Goal: Information Seeking & Learning: Learn about a topic

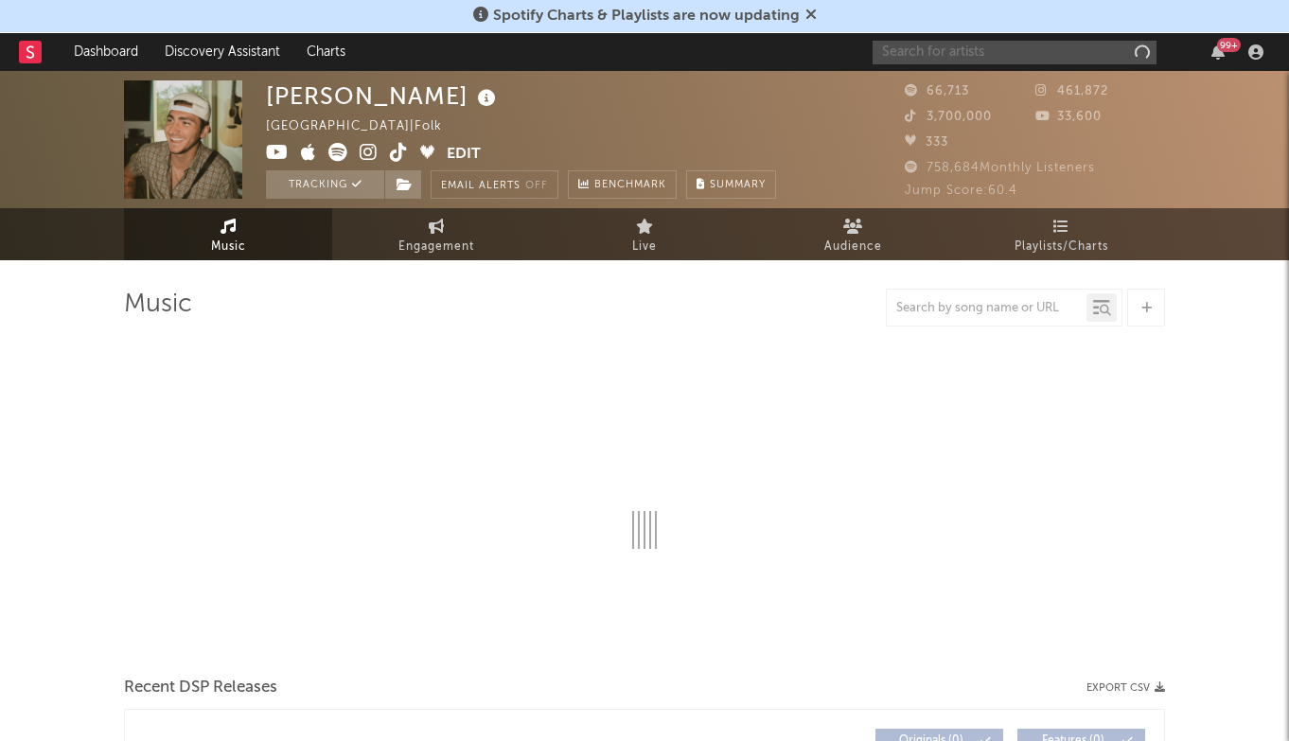
select select "6m"
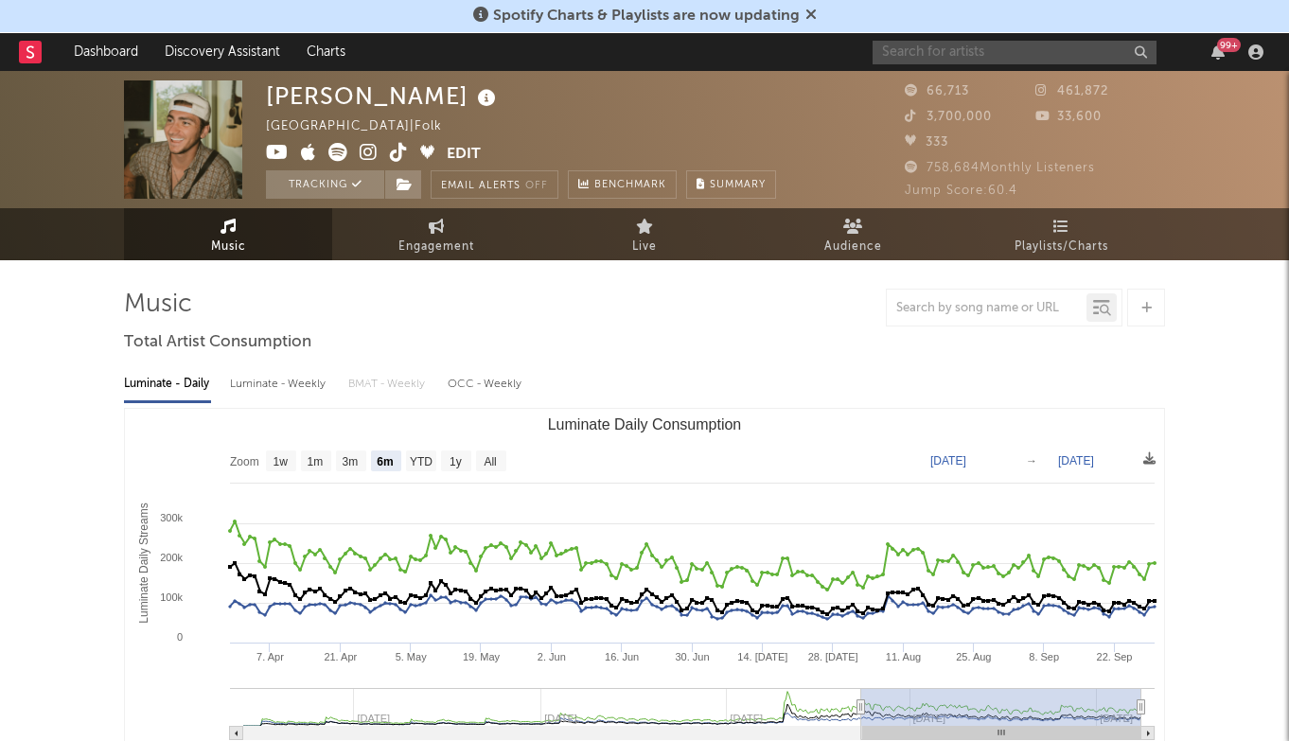
click at [1044, 46] on input "text" at bounding box center [1014, 53] width 284 height 24
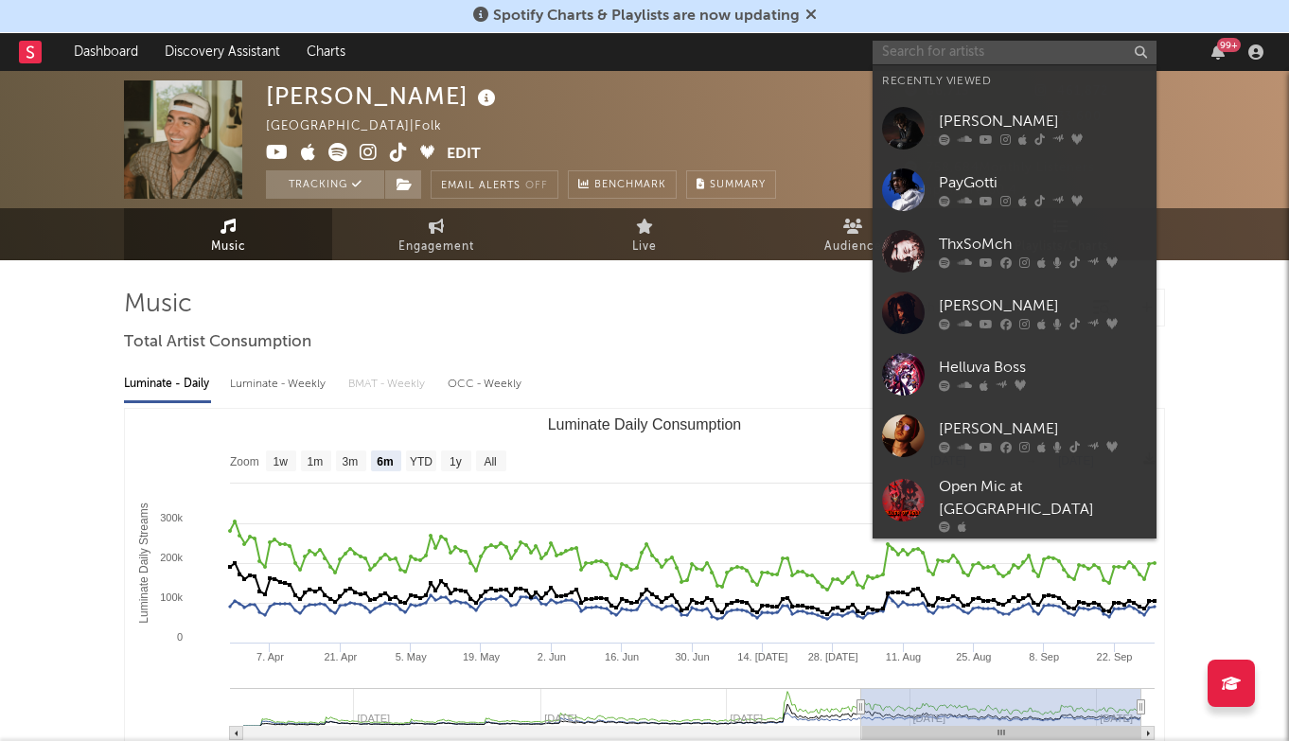
click at [945, 57] on input "text" at bounding box center [1014, 53] width 284 height 24
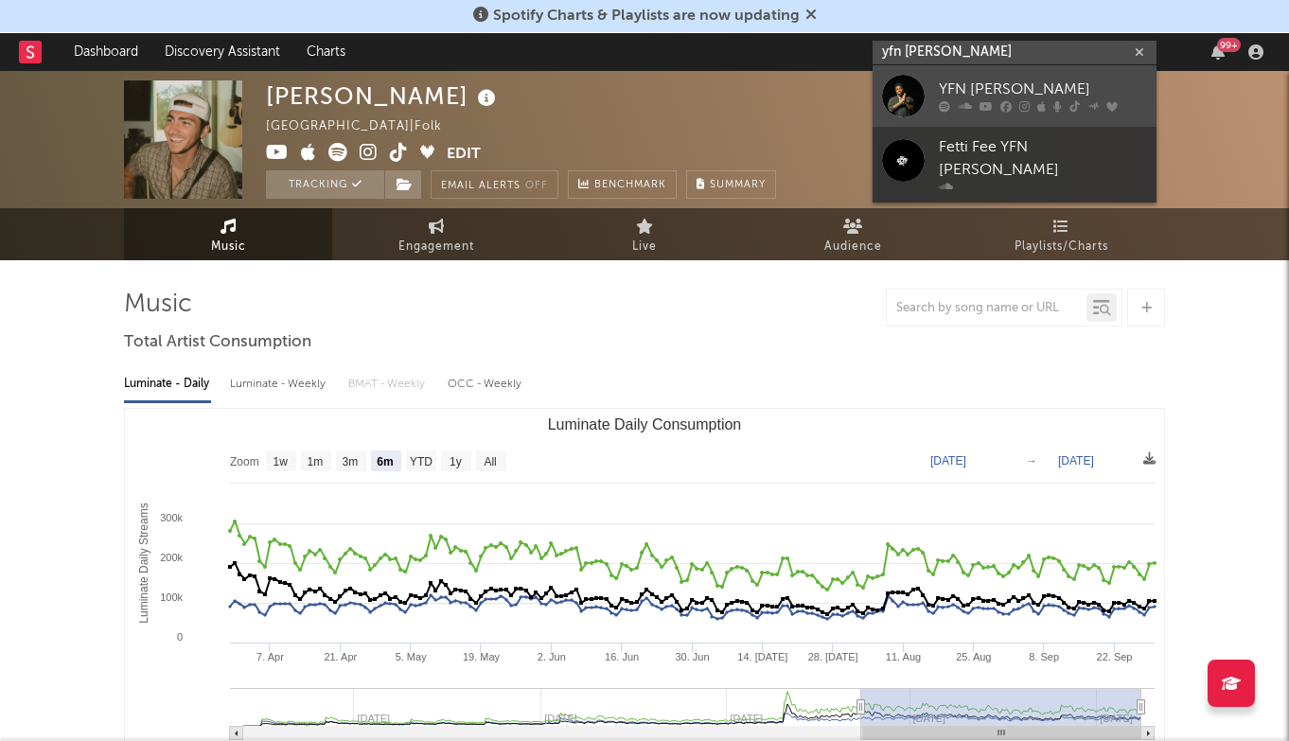
type input "yfn [PERSON_NAME]"
click at [945, 78] on link "YFN [PERSON_NAME]" at bounding box center [1014, 95] width 284 height 61
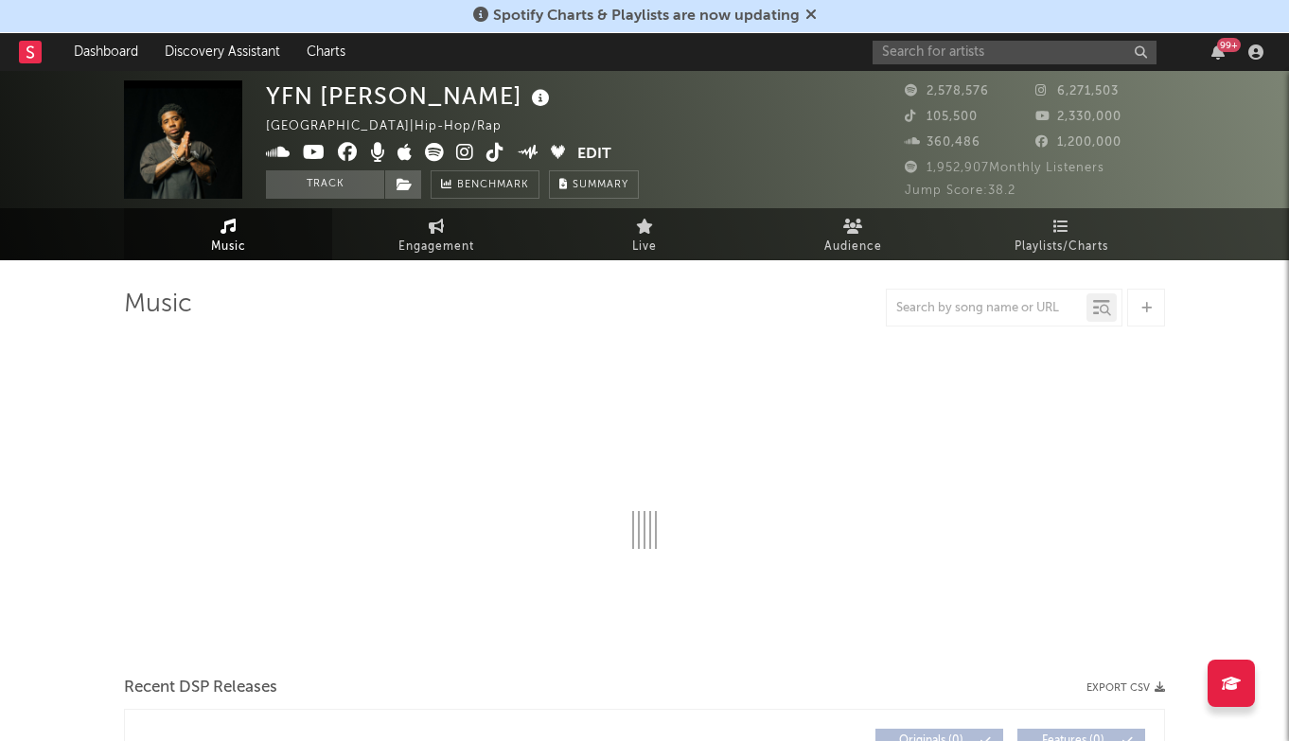
select select "6m"
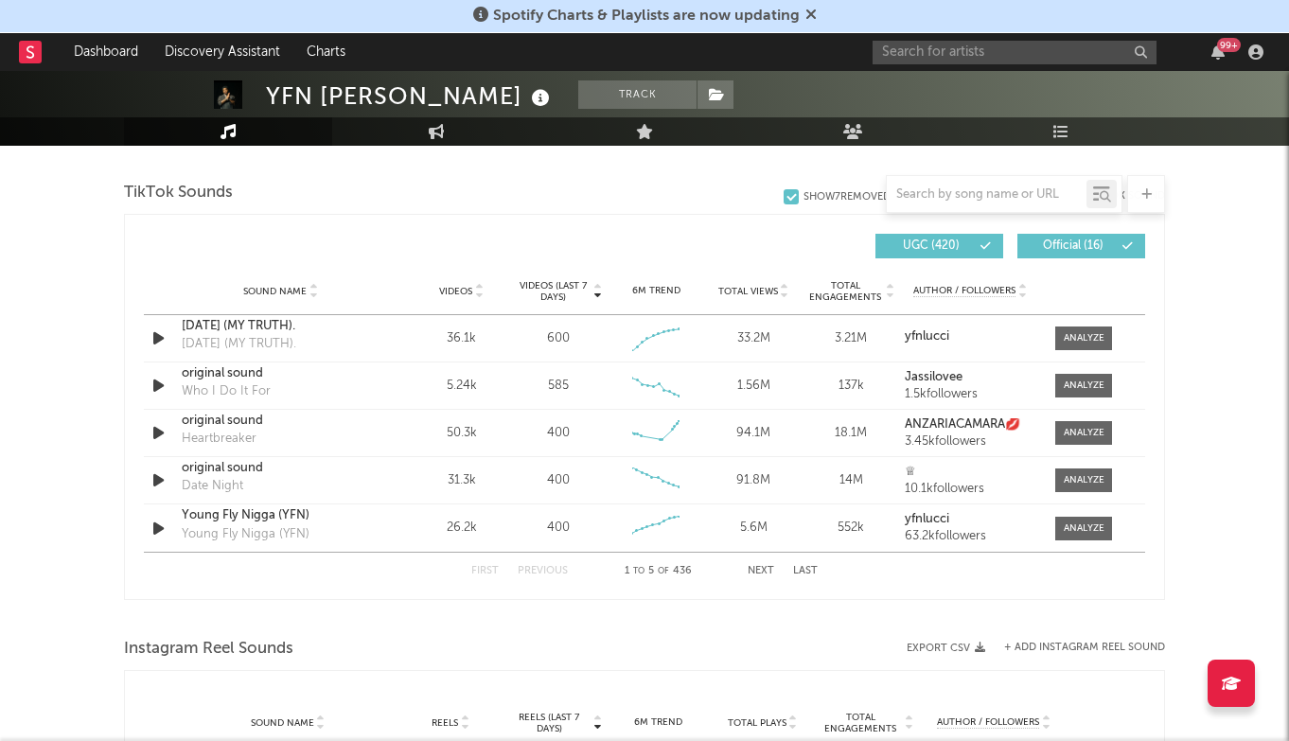
scroll to position [1262, 0]
click at [800, 572] on button "Last" at bounding box center [805, 570] width 25 height 10
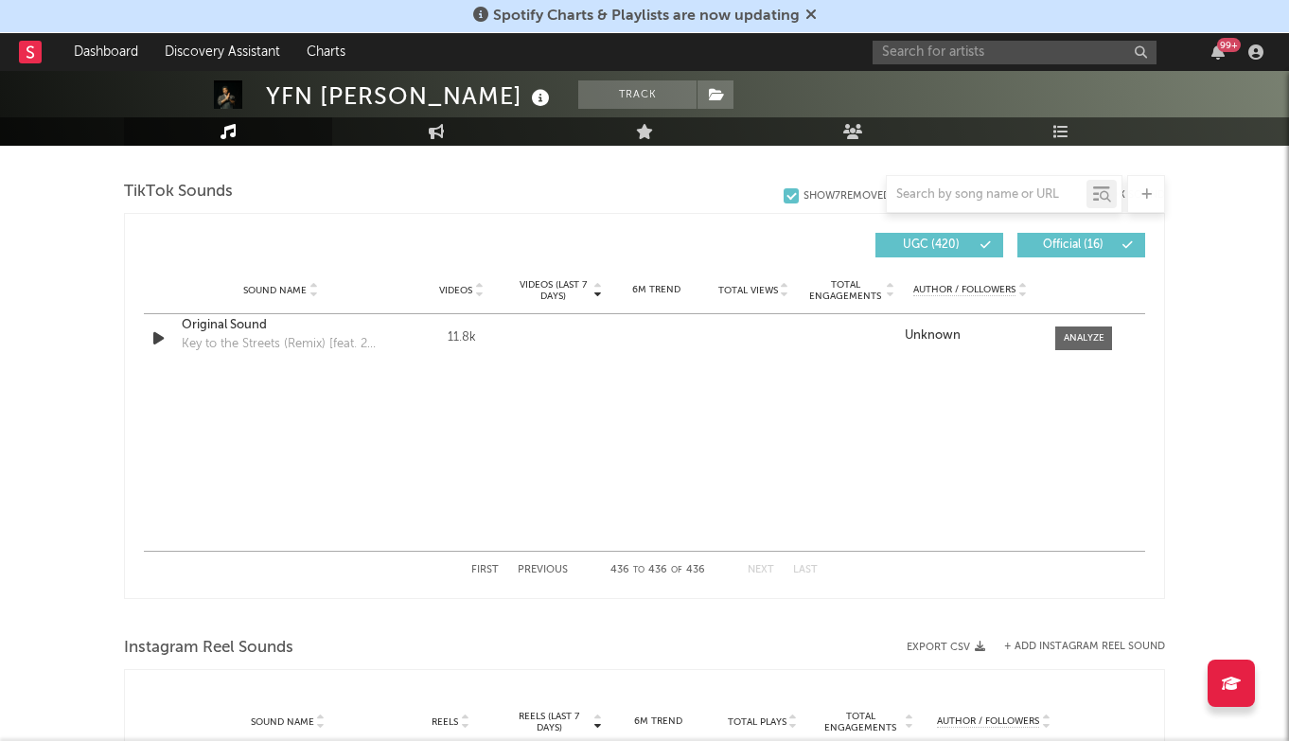
click at [541, 570] on button "Previous" at bounding box center [543, 570] width 50 height 10
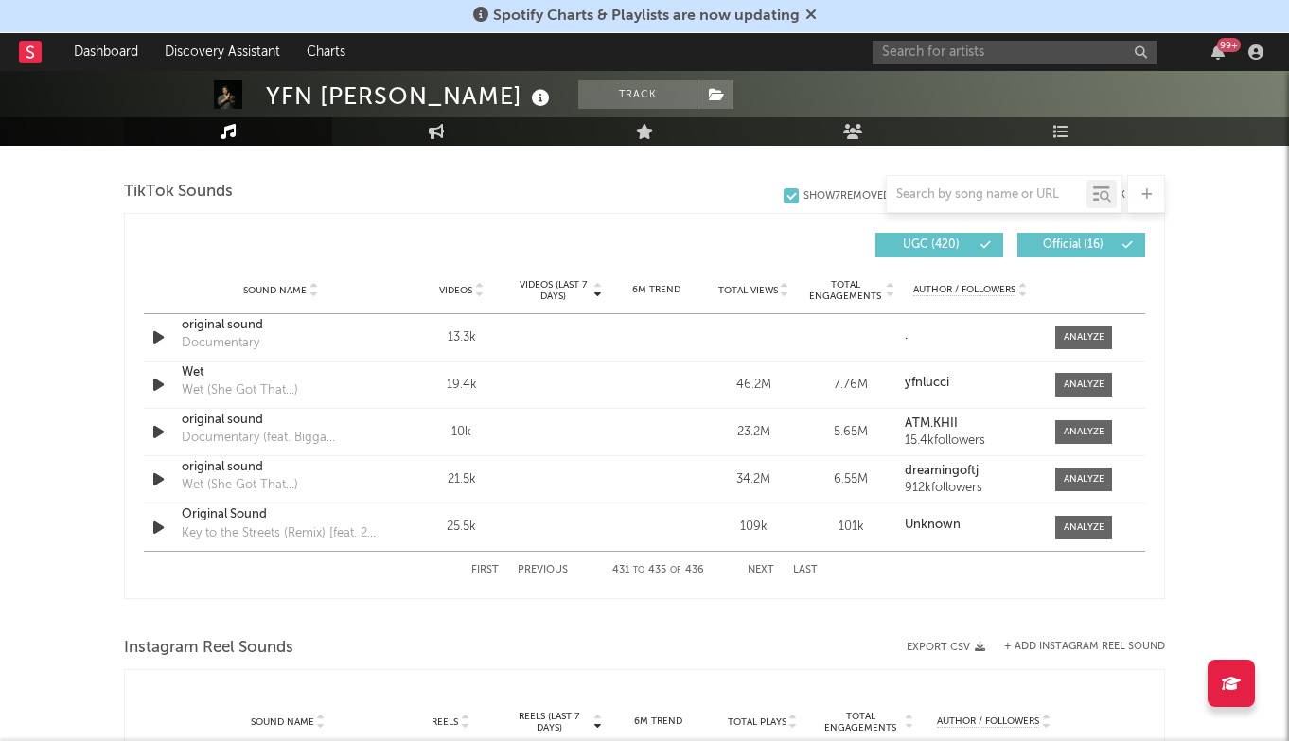
click at [541, 570] on button "Previous" at bounding box center [543, 570] width 50 height 10
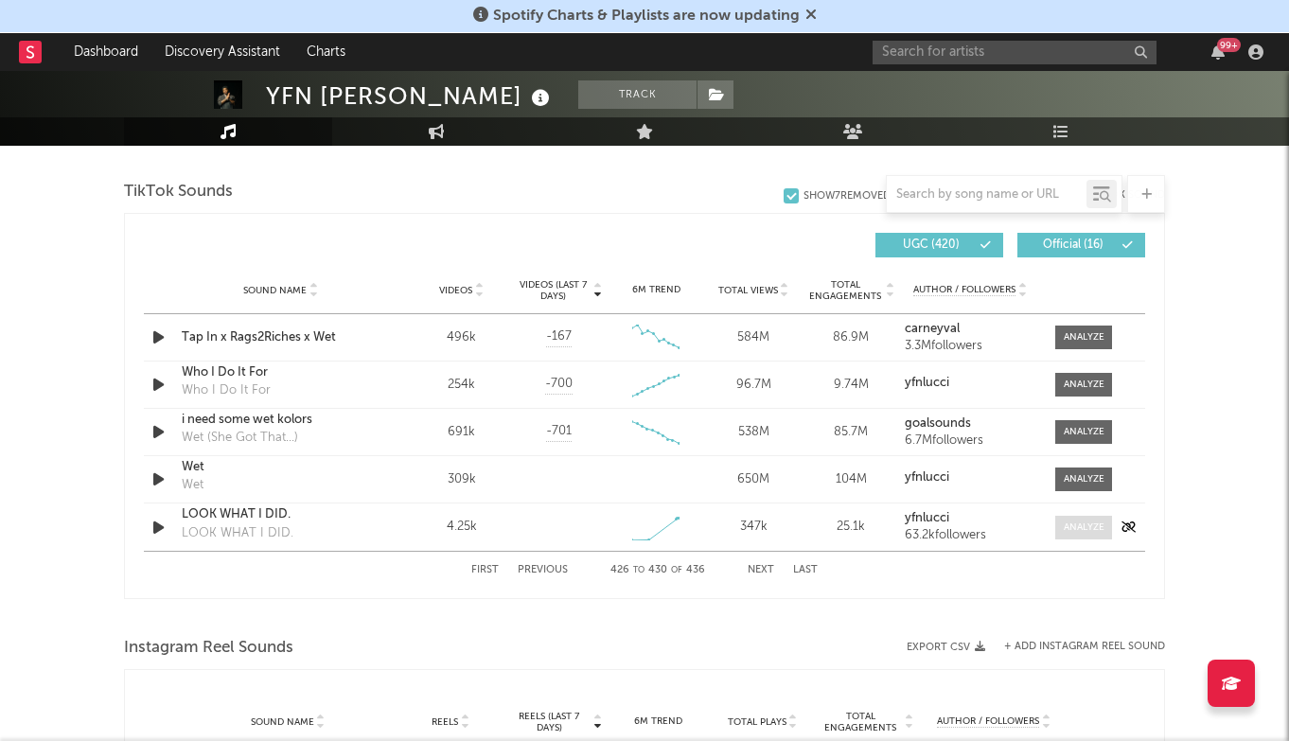
click at [1104, 519] on span at bounding box center [1083, 528] width 57 height 24
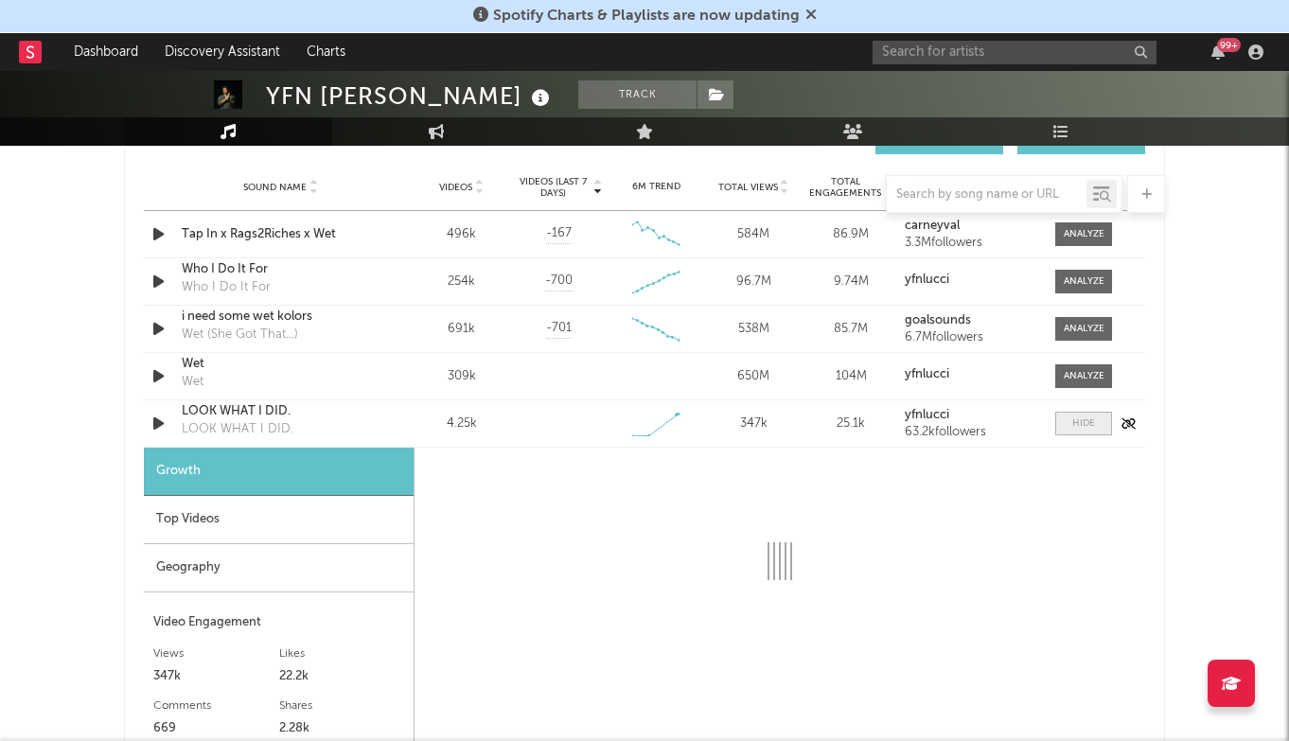
select select "1w"
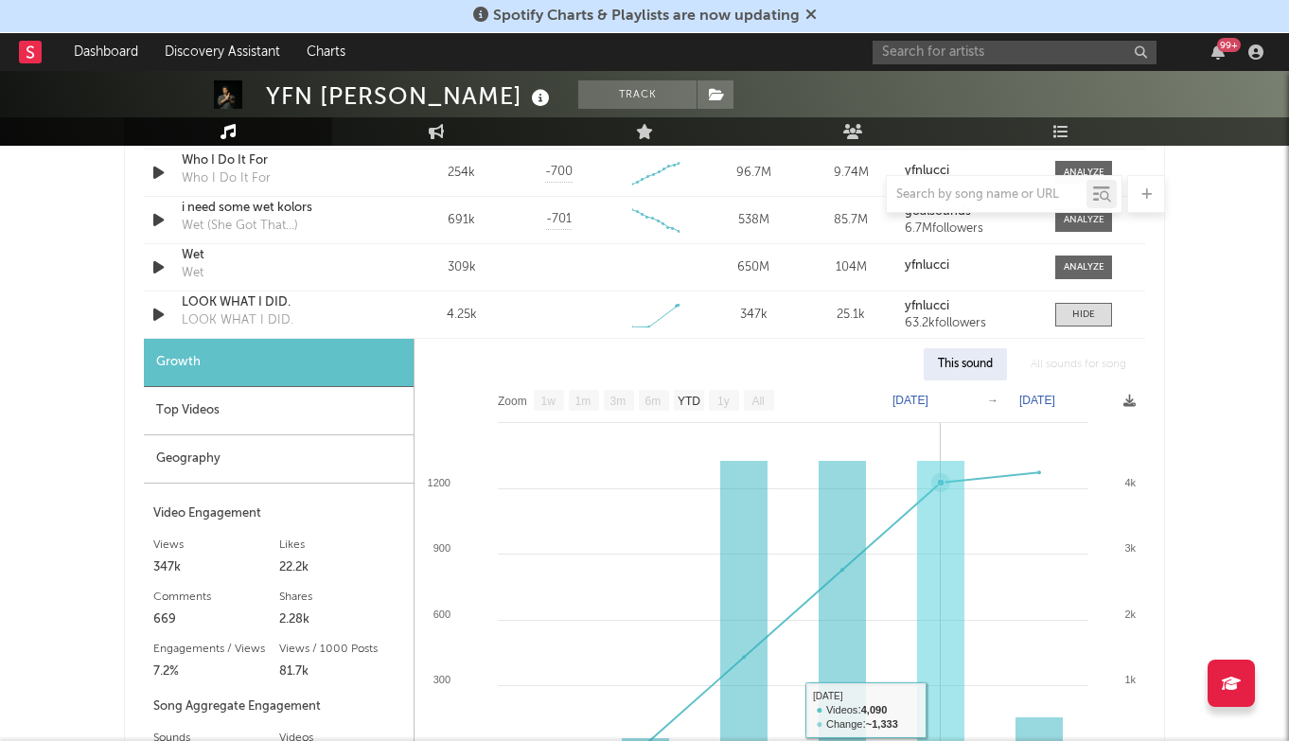
scroll to position [1442, 0]
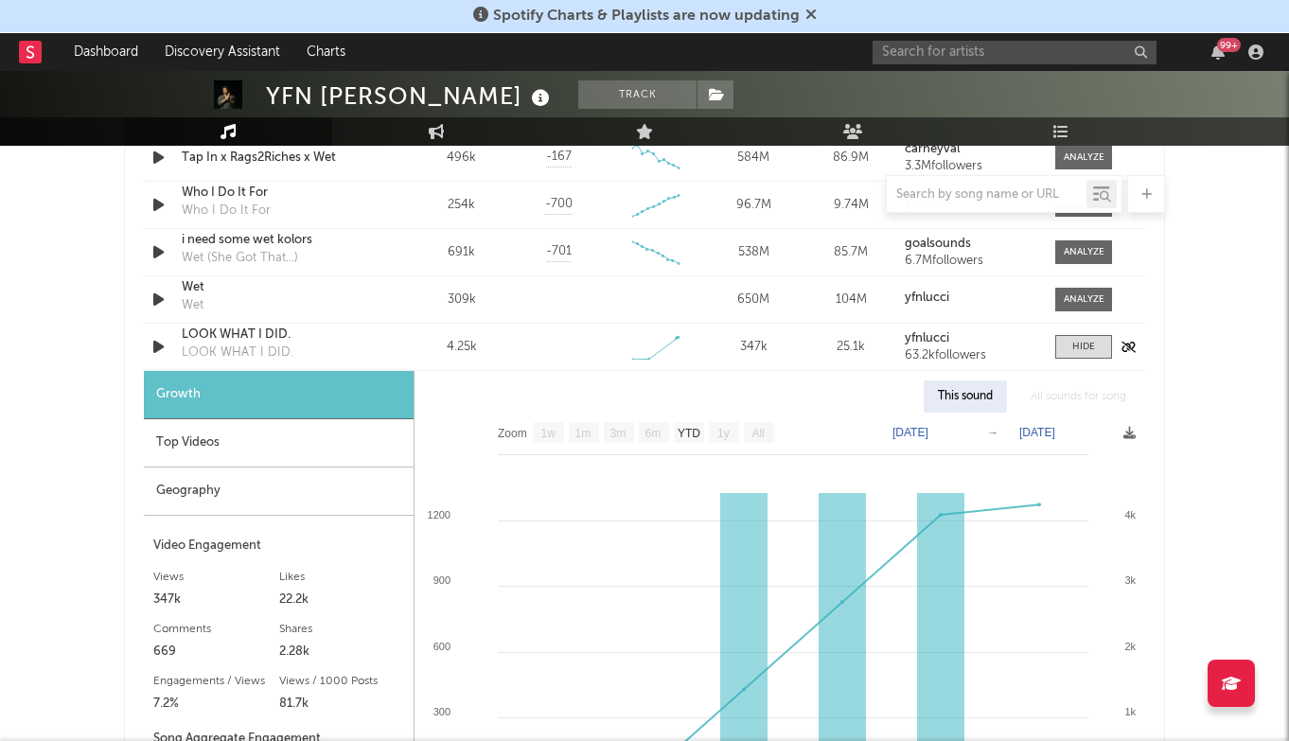
click at [245, 344] on div "LOOK WHAT I DID." at bounding box center [281, 334] width 198 height 19
